Goal: Task Accomplishment & Management: Manage account settings

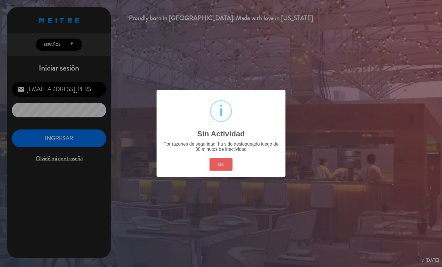
click at [220, 161] on button "OK" at bounding box center [220, 164] width 23 height 12
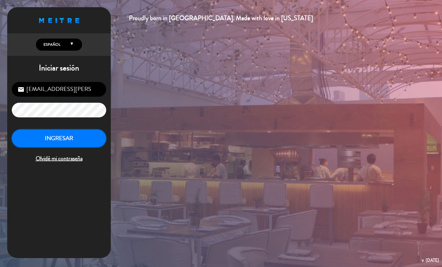
click at [40, 141] on button "INGRESAR" at bounding box center [59, 138] width 94 height 18
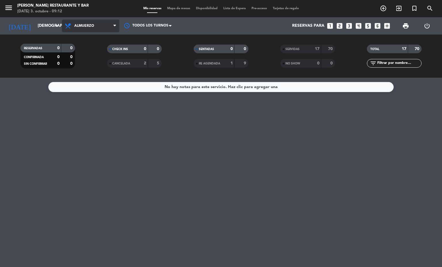
click at [86, 29] on span "Almuerzo" at bounding box center [90, 26] width 57 height 13
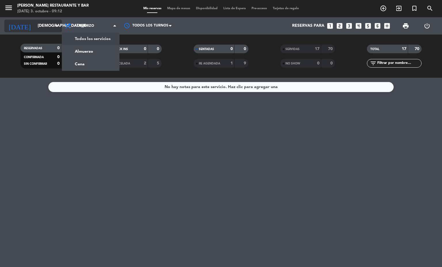
click at [57, 24] on icon "arrow_drop_down" at bounding box center [56, 25] width 7 height 7
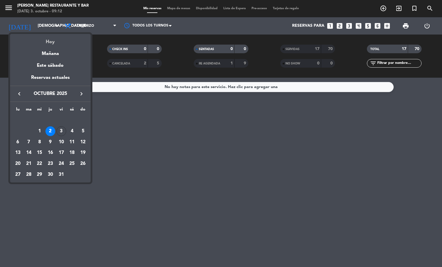
click at [56, 42] on div "Hoy" at bounding box center [50, 40] width 80 height 12
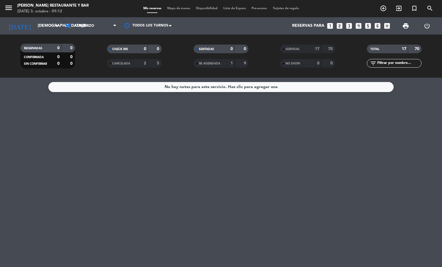
type input "[DATE]"
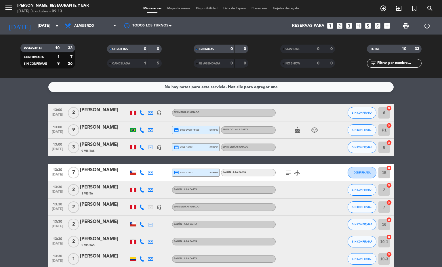
click at [85, 113] on div "[PERSON_NAME]" at bounding box center [104, 109] width 49 height 7
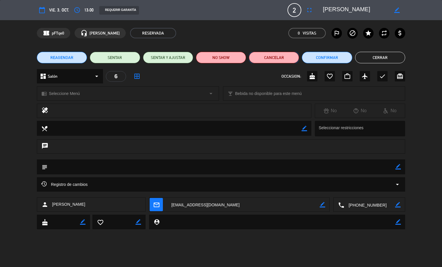
click at [287, 56] on button "Cancelar" at bounding box center [274, 57] width 50 height 11
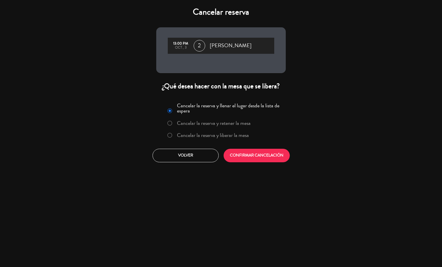
click at [191, 131] on label "Cancelar la reserva y liberar la mesa" at bounding box center [207, 135] width 87 height 10
click at [229, 145] on div "Cancelar la reserva y llenar el lugar desde la lista de espera Cancelar la rese…" at bounding box center [221, 132] width 138 height 70
click at [229, 149] on button "CONFIRMAR CANCELACIÓN" at bounding box center [256, 156] width 66 height 14
